Goal: Find specific fact: Find specific fact

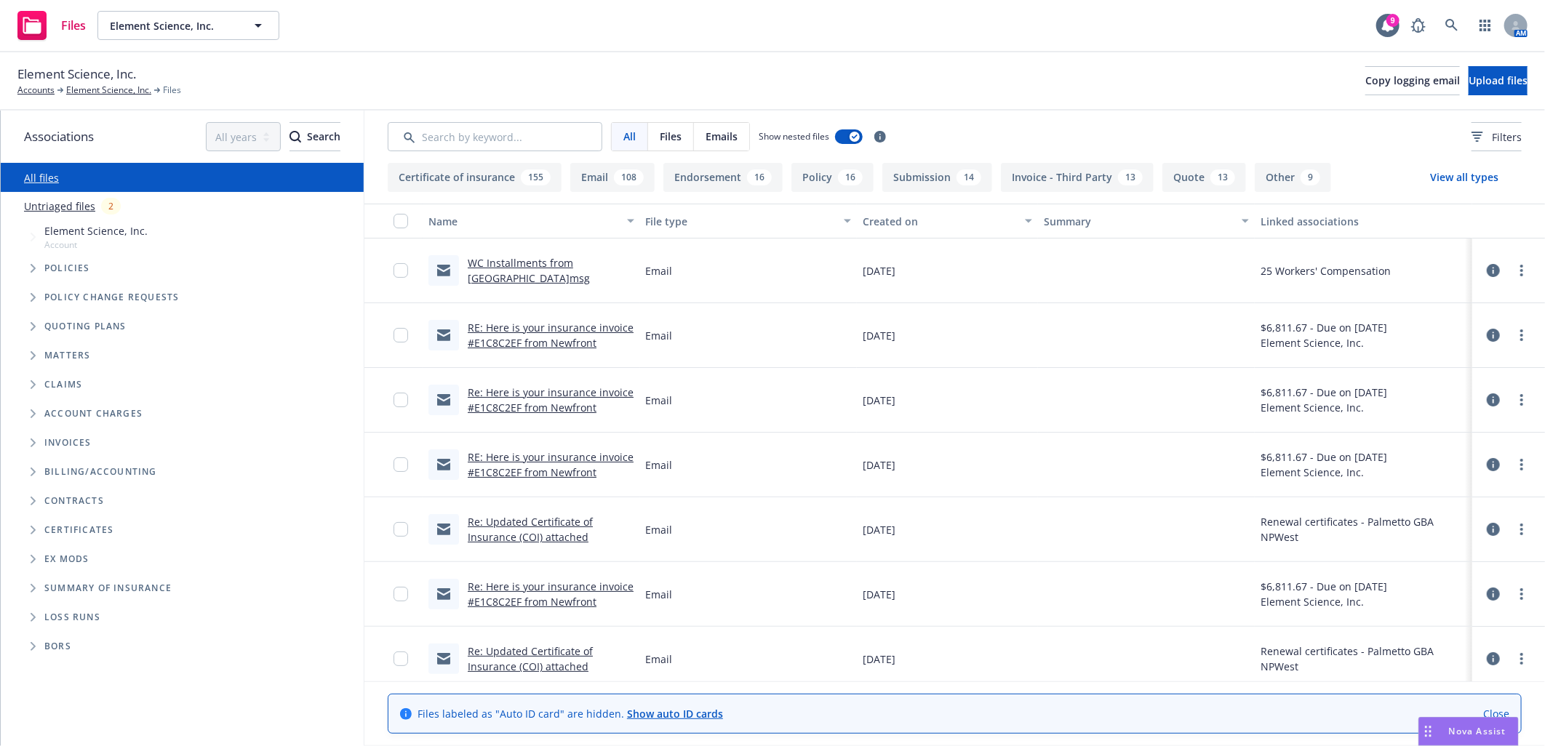
click at [510, 277] on link "WC Installments from [GEOGRAPHIC_DATA]msg" at bounding box center [529, 270] width 122 height 29
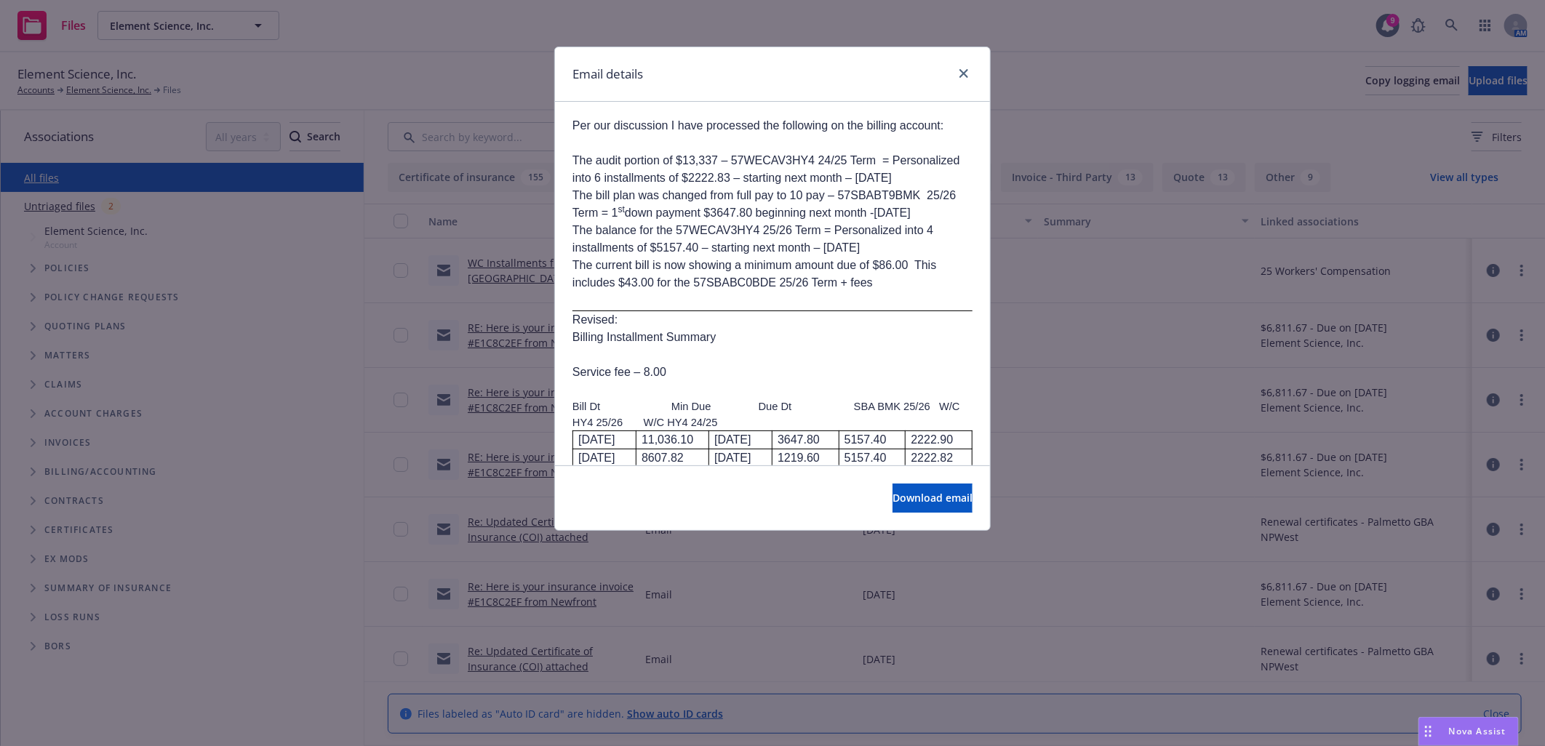
scroll to position [646, 0]
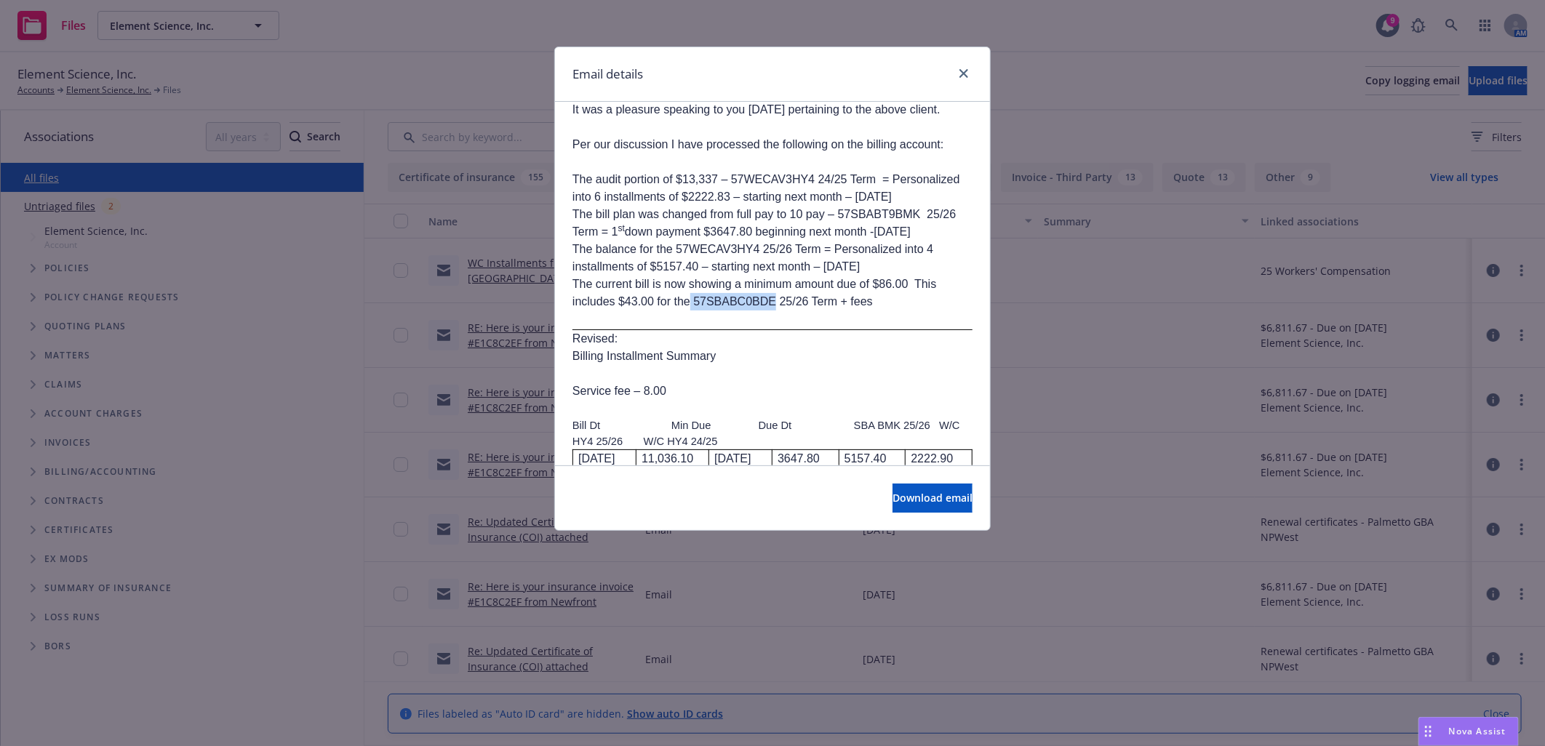
drag, startPoint x: 692, startPoint y: 323, endPoint x: 773, endPoint y: 319, distance: 81.6
click at [773, 308] on span "The current bill is now showing a minimum amount due of $86.00 This includes $4…" at bounding box center [754, 293] width 364 height 30
copy span "57SBABC0BDE"
click at [599, 303] on span "The current bill is now showing a minimum amount due of $86.00 This includes $4…" at bounding box center [754, 293] width 364 height 30
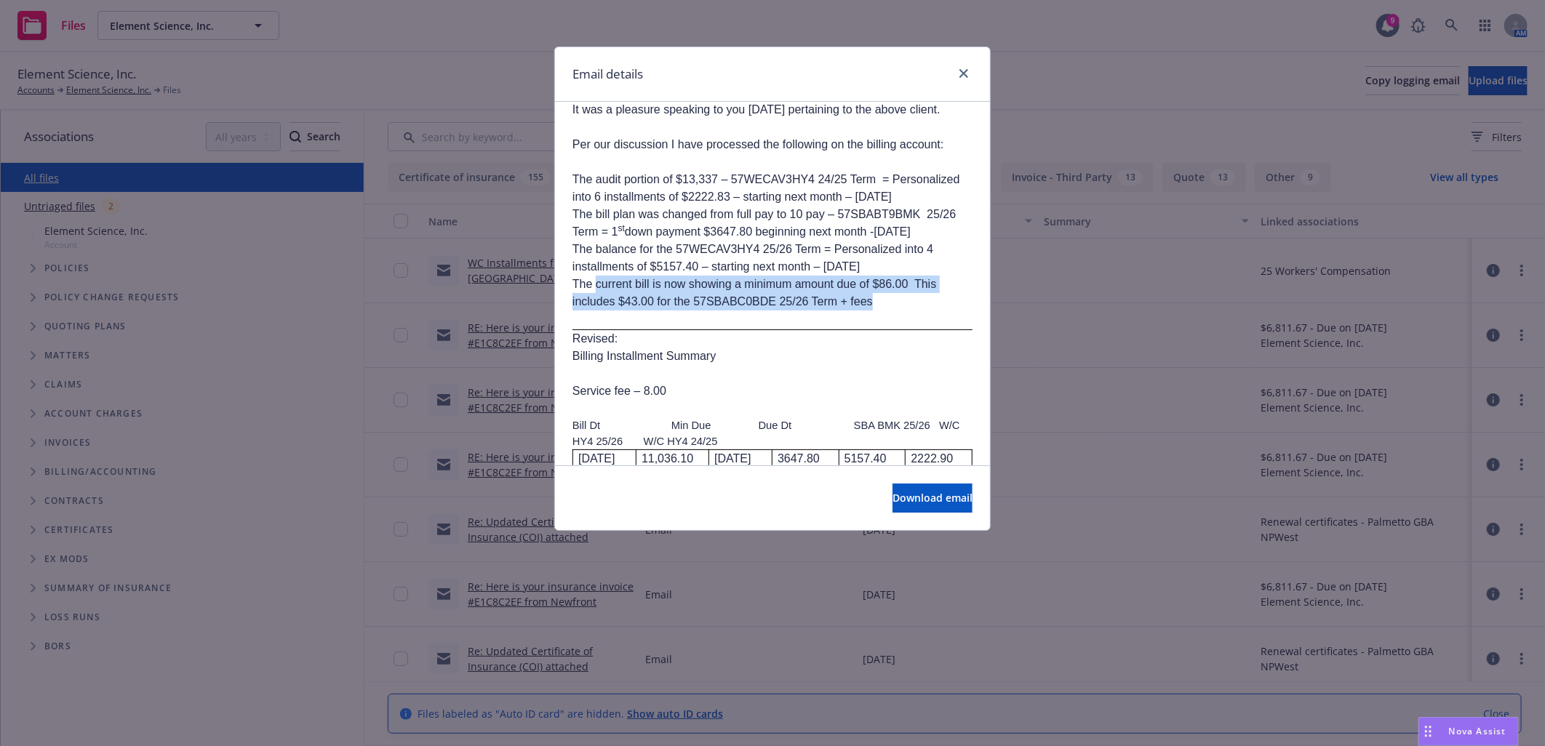
drag, startPoint x: 594, startPoint y: 301, endPoint x: 951, endPoint y: 316, distance: 356.7
click at [951, 311] on li "The current bill is now showing a minimum amount due of $86.00 This includes $4…" at bounding box center [772, 293] width 400 height 35
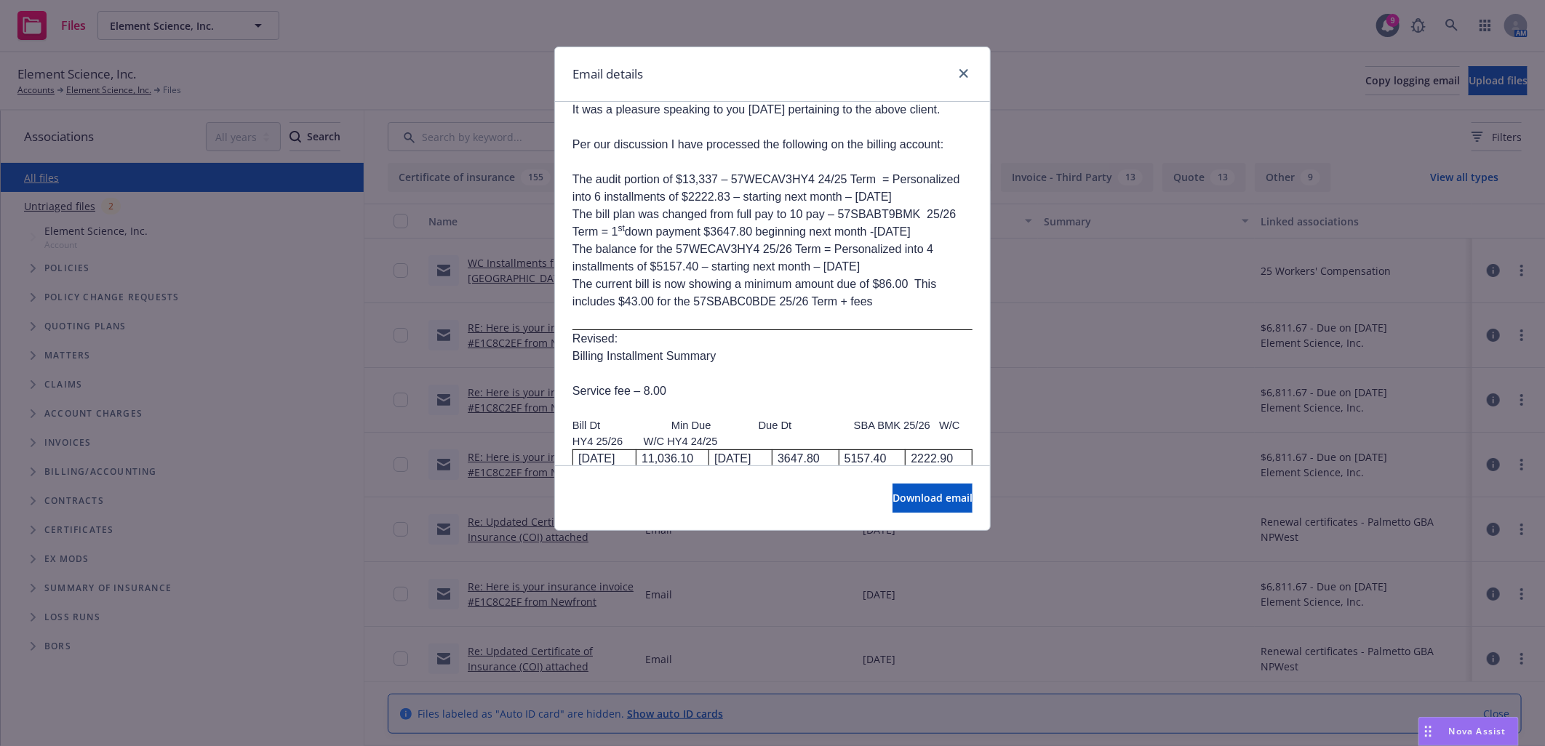
click at [740, 328] on p at bounding box center [772, 319] width 400 height 17
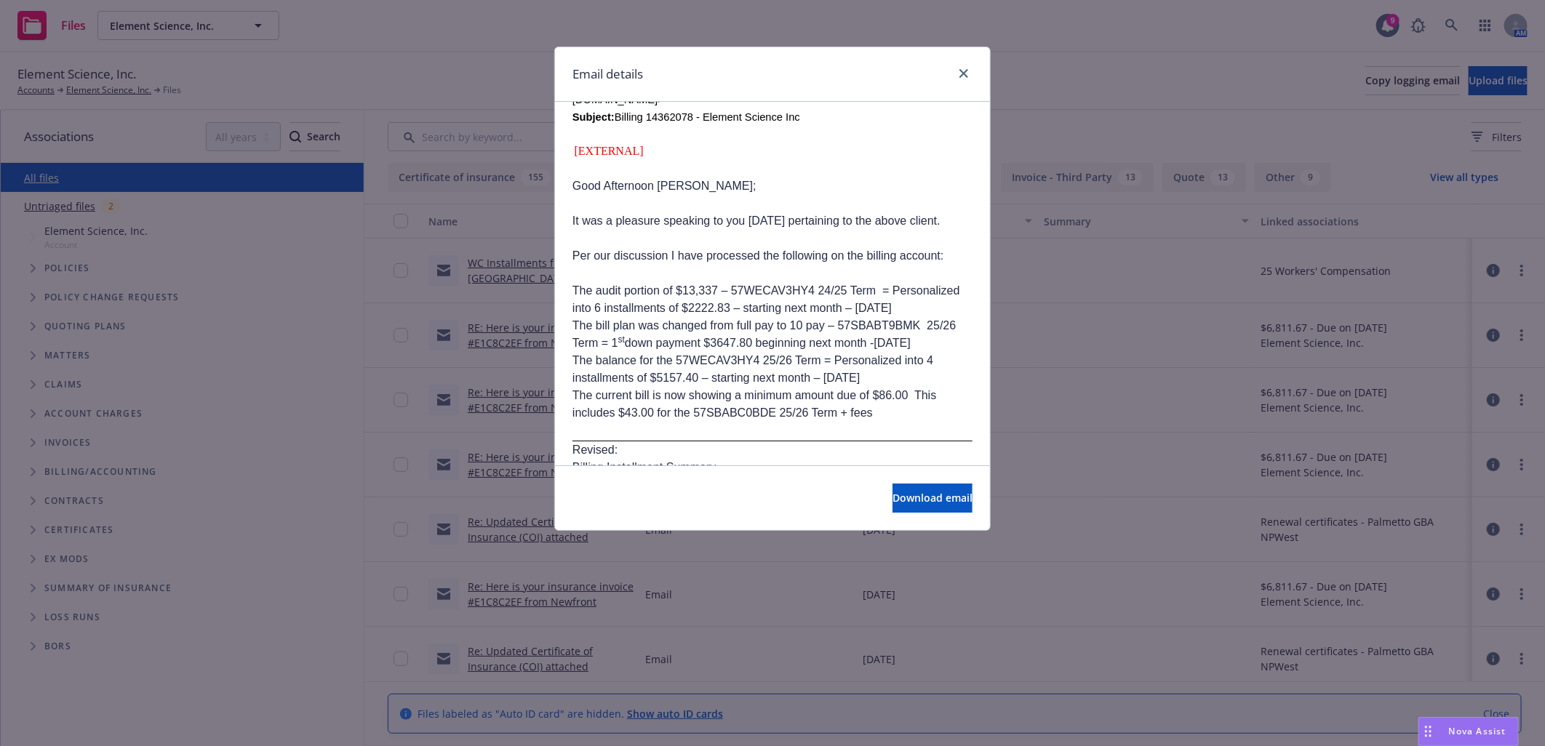
scroll to position [615, 0]
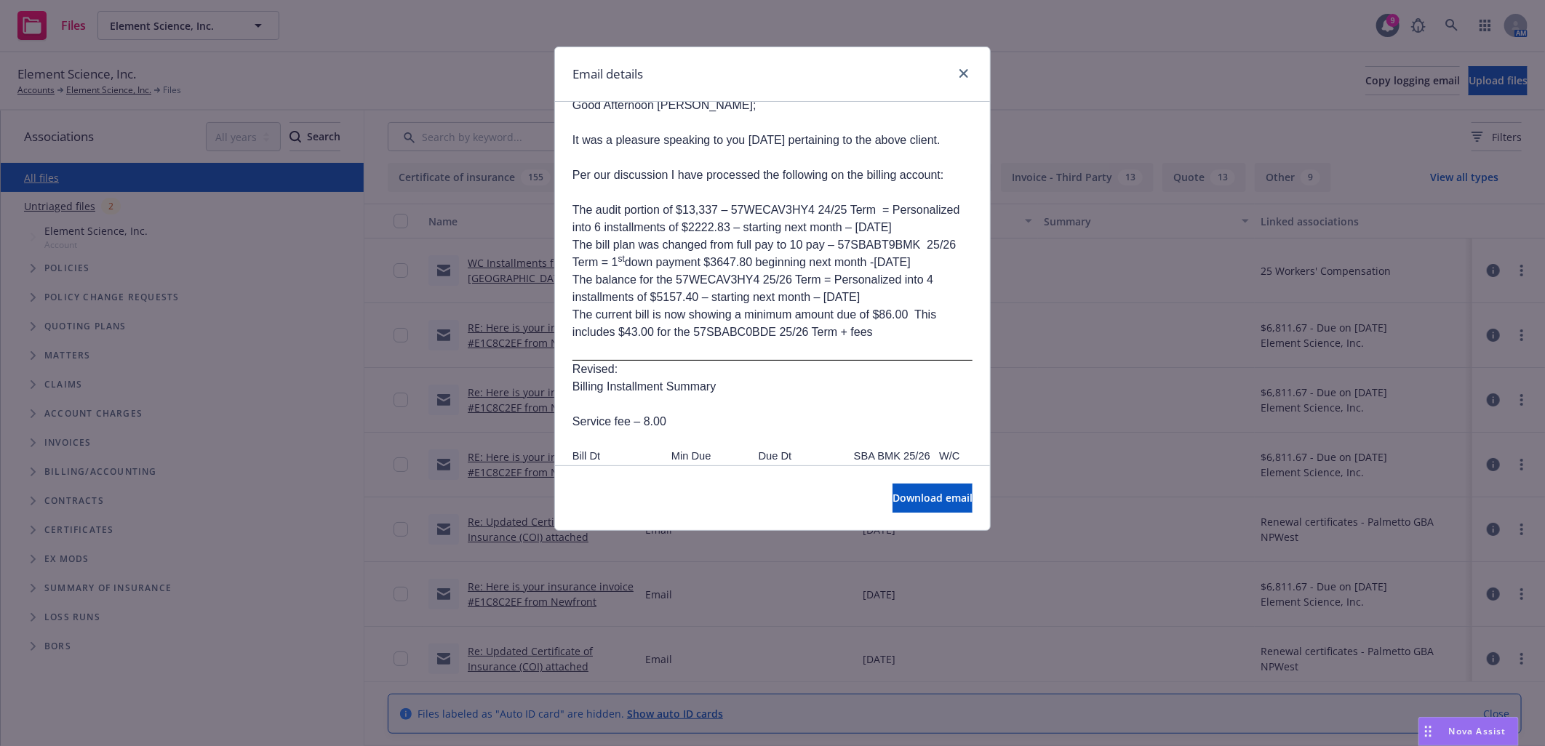
click at [876, 341] on li "The current bill is now showing a minimum amount due of $86.00 This includes $4…" at bounding box center [772, 323] width 400 height 35
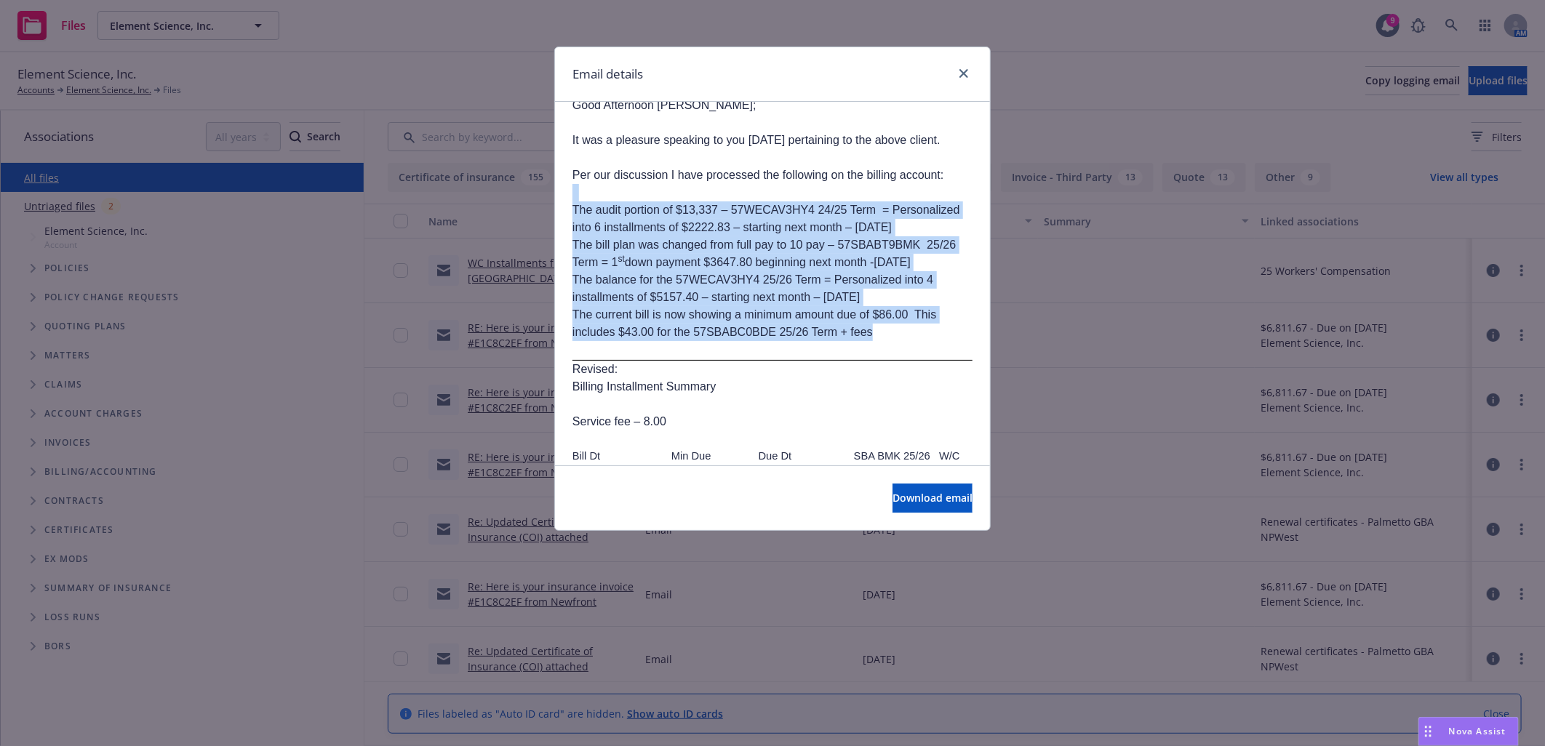
drag, startPoint x: 871, startPoint y: 351, endPoint x: 570, endPoint y: 200, distance: 336.7
click at [570, 200] on div "Fw: Billing 14362078 - Element Science Inc [DATE] 1:53 PM From: /O=EXCHANGELABS…" at bounding box center [772, 369] width 435 height 1767
copy div "The audit portion of $13,337 – 57WECAV3HY4 24/25 Term = Personalized into 6 ins…"
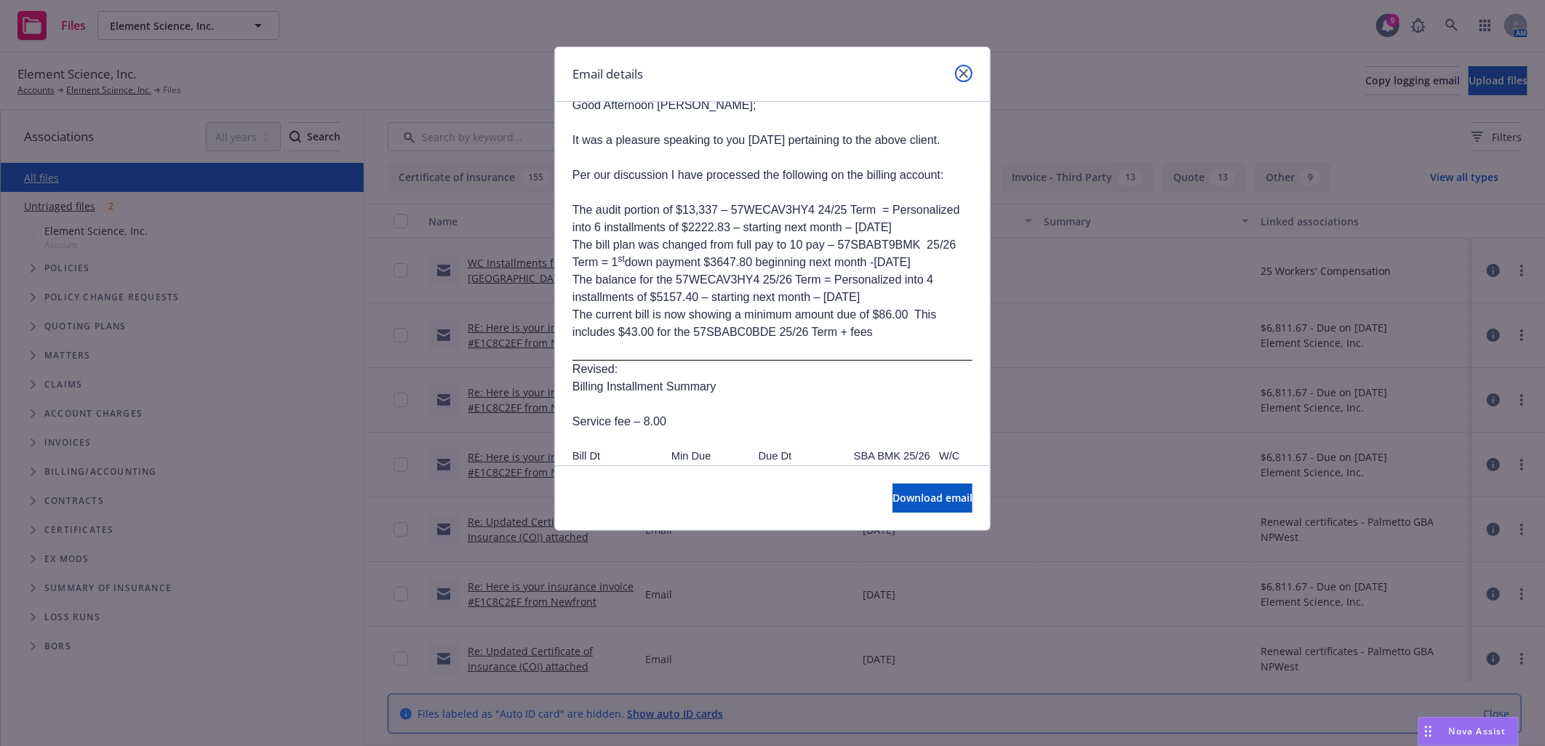
drag, startPoint x: 967, startPoint y: 71, endPoint x: 753, endPoint y: 63, distance: 214.7
click at [966, 71] on icon "close" at bounding box center [963, 73] width 9 height 9
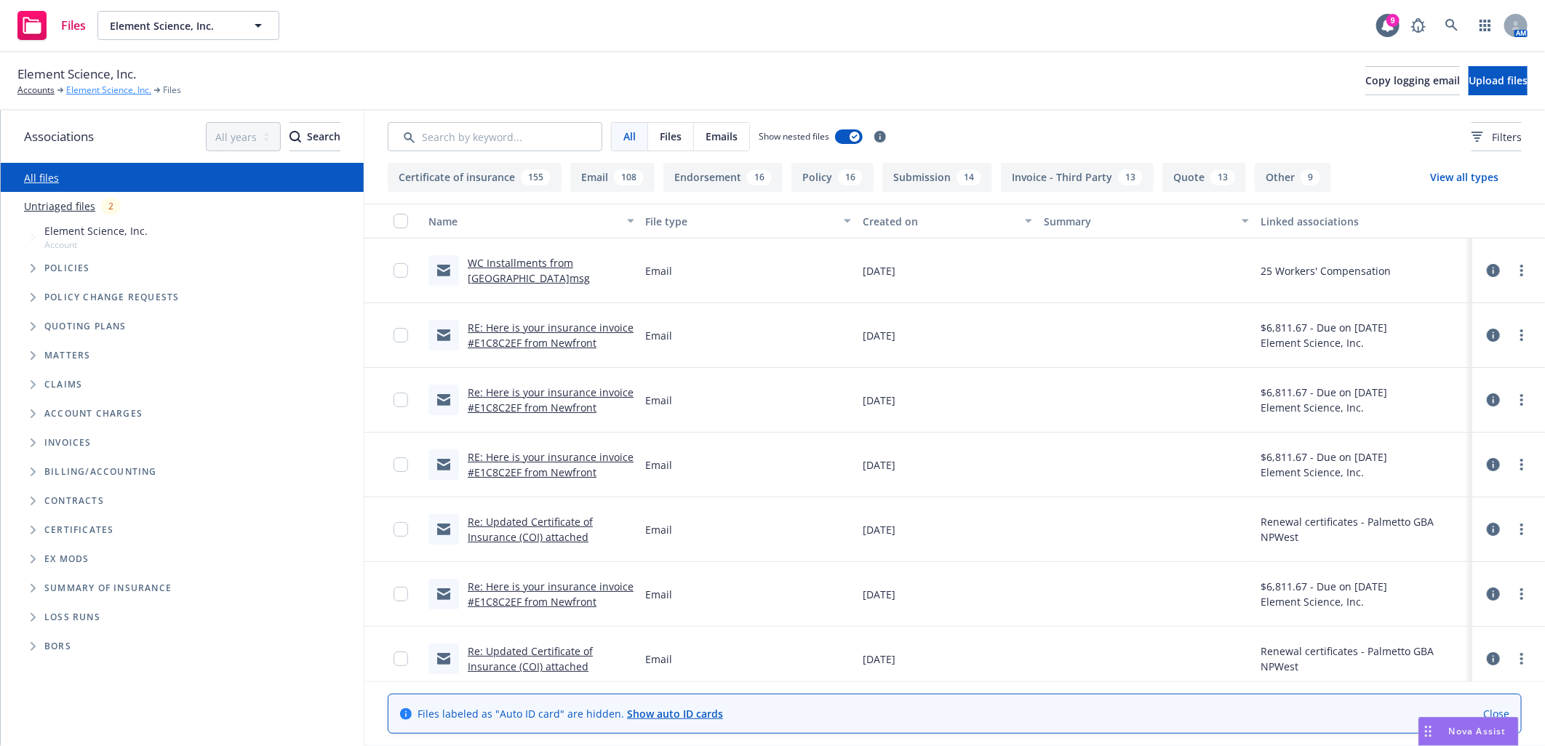
click at [126, 89] on link "Element Science, Inc." at bounding box center [108, 90] width 85 height 13
